Goal: Find specific page/section: Find specific page/section

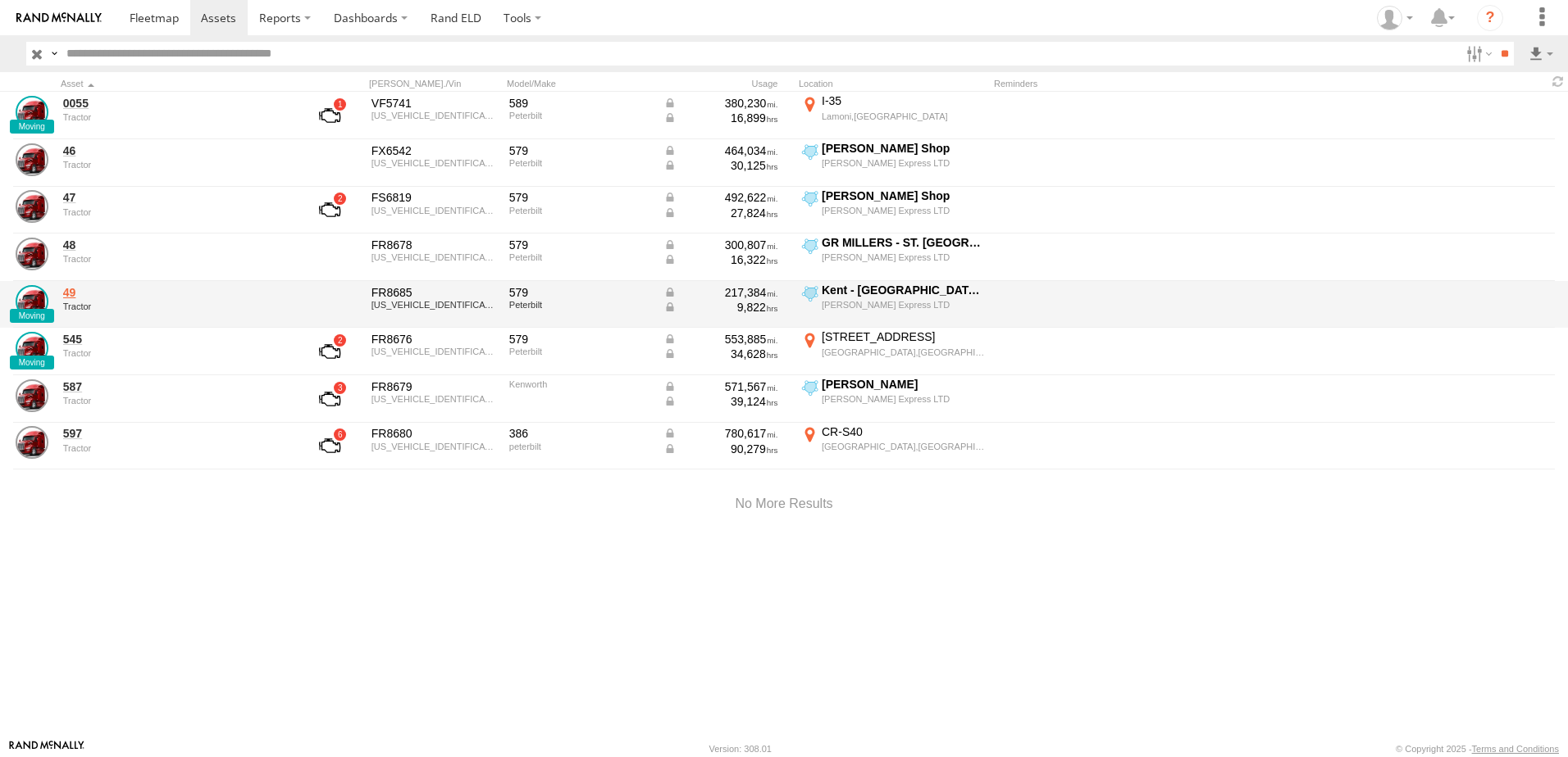
click at [75, 289] on link "49" at bounding box center [175, 292] width 225 height 14
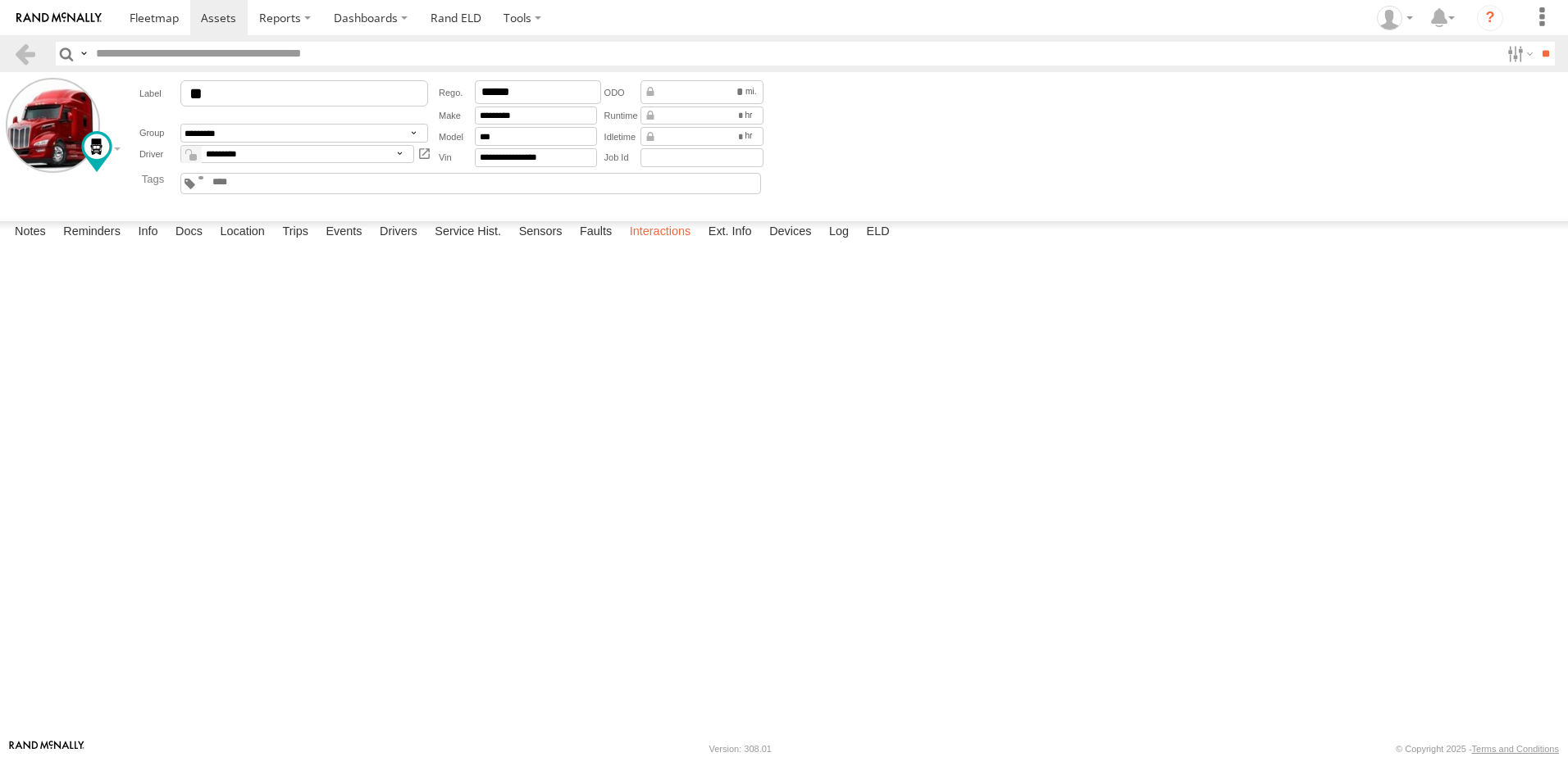
click at [667, 244] on label "Interactions" at bounding box center [660, 232] width 78 height 23
click at [28, 49] on link at bounding box center [25, 54] width 24 height 24
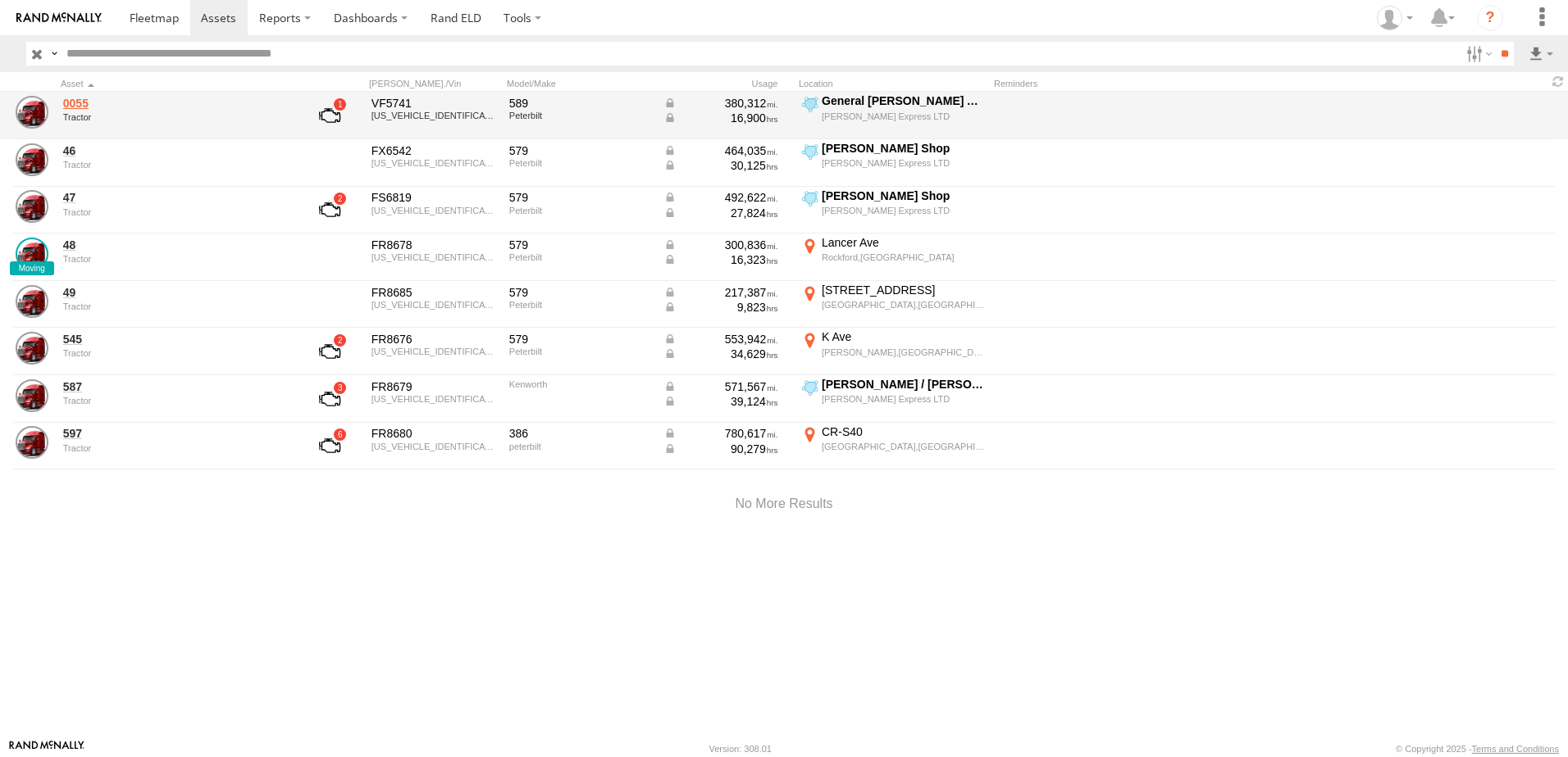
click at [79, 102] on link "0055" at bounding box center [175, 103] width 225 height 14
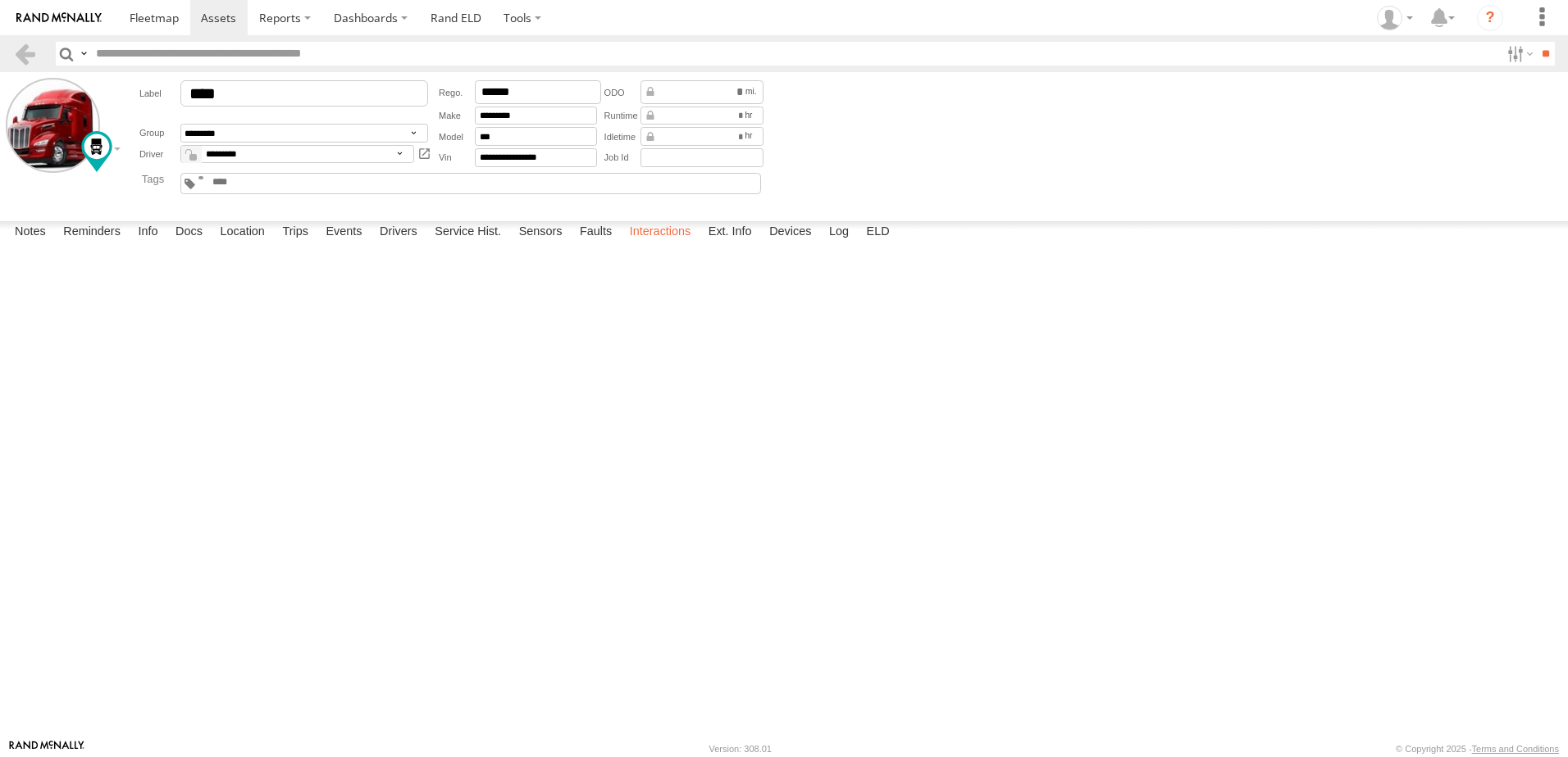
click at [656, 244] on label "Interactions" at bounding box center [660, 232] width 78 height 23
